Goal: Task Accomplishment & Management: Use online tool/utility

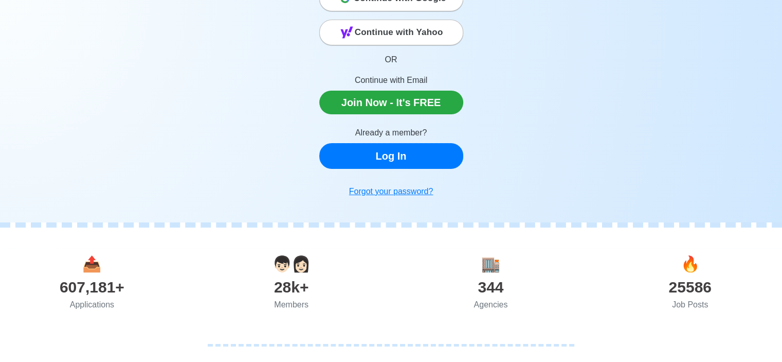
scroll to position [51, 0]
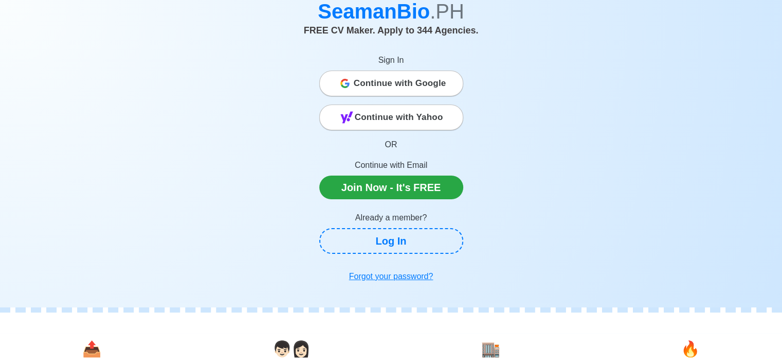
click at [382, 82] on span "Continue with Google" at bounding box center [400, 83] width 93 height 21
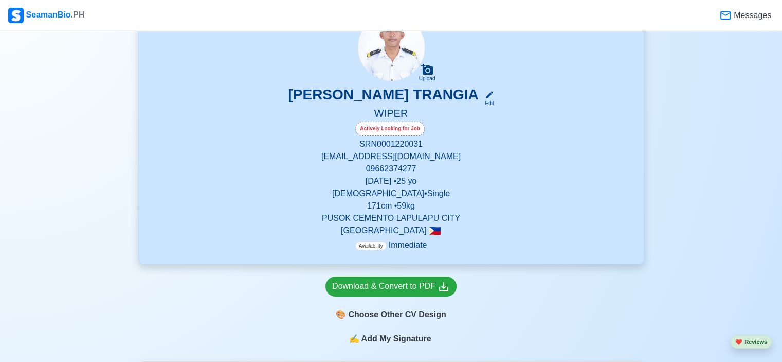
scroll to position [103, 0]
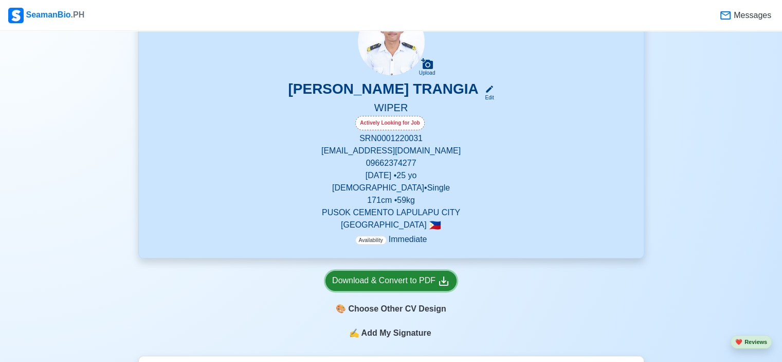
click at [442, 284] on icon at bounding box center [444, 281] width 12 height 12
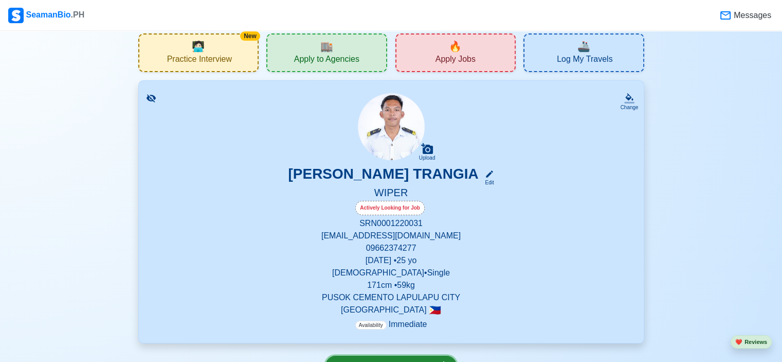
scroll to position [0, 0]
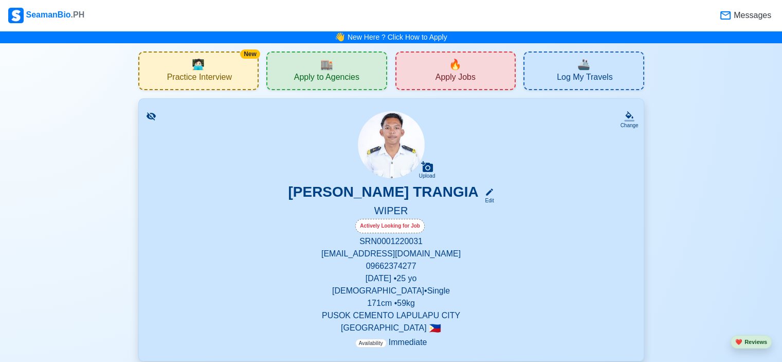
click at [460, 68] on span "🔥" at bounding box center [455, 64] width 13 height 15
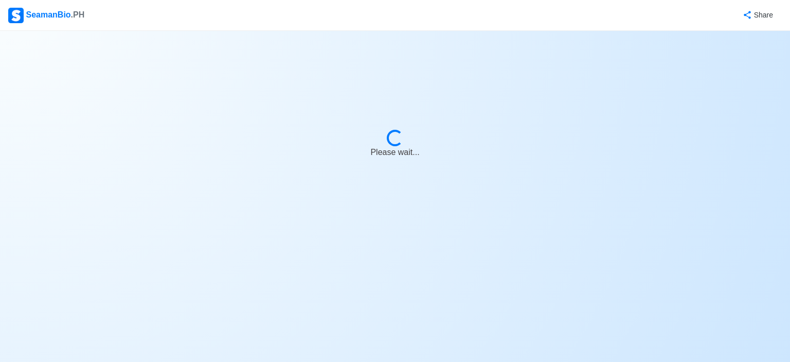
select select "Wiper"
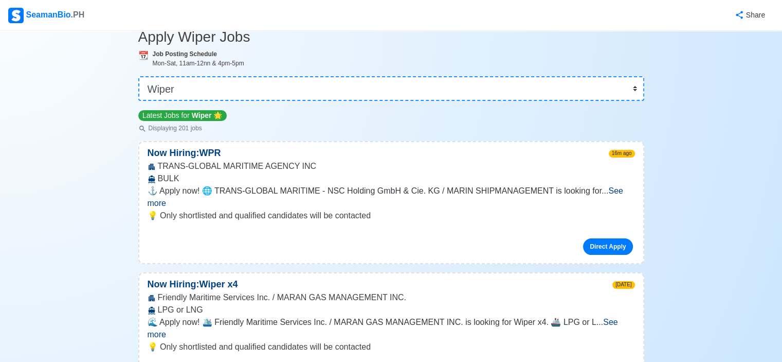
scroll to position [103, 0]
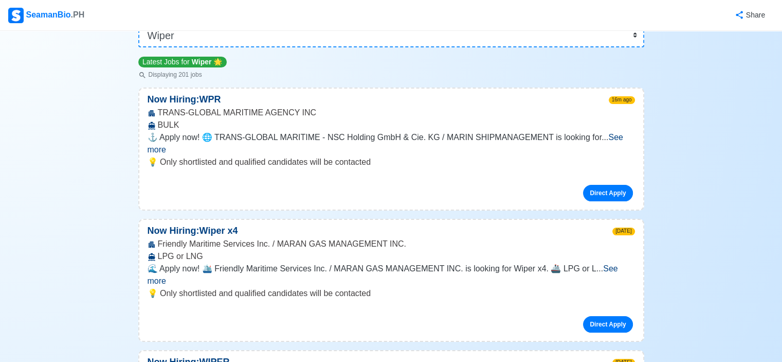
click at [618, 133] on span "See more" at bounding box center [386, 143] width 476 height 21
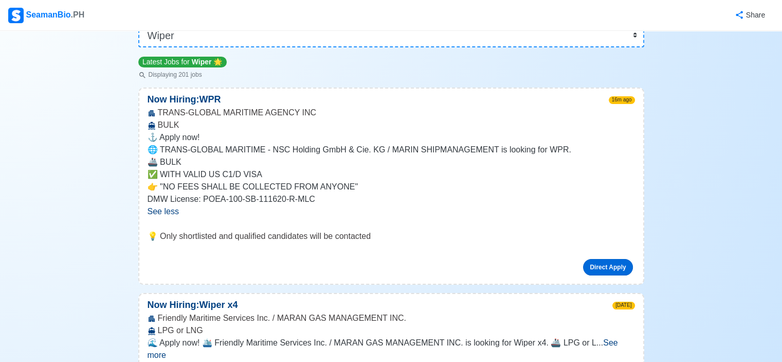
click at [607, 269] on link "Direct Apply" at bounding box center [607, 267] width 49 height 16
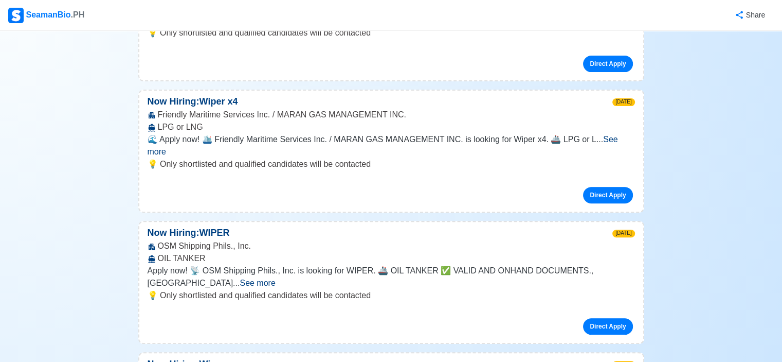
scroll to position [309, 0]
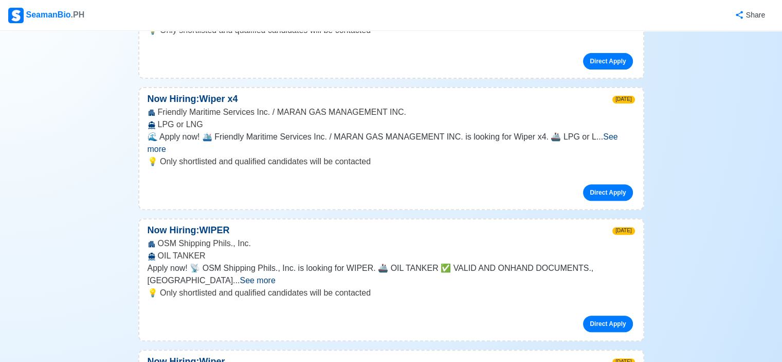
click at [610, 133] on span "See more" at bounding box center [383, 142] width 471 height 21
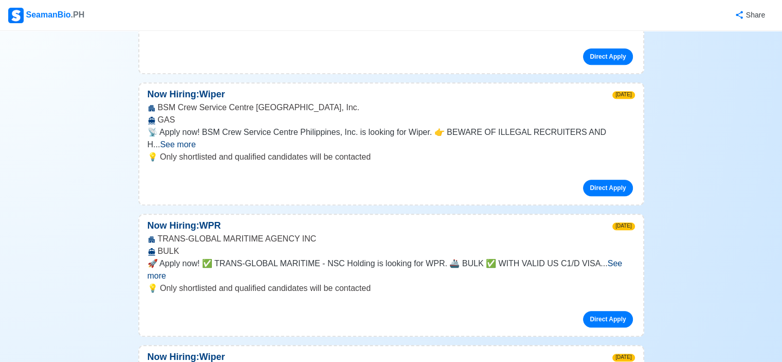
scroll to position [669, 0]
